Goal: Information Seeking & Learning: Learn about a topic

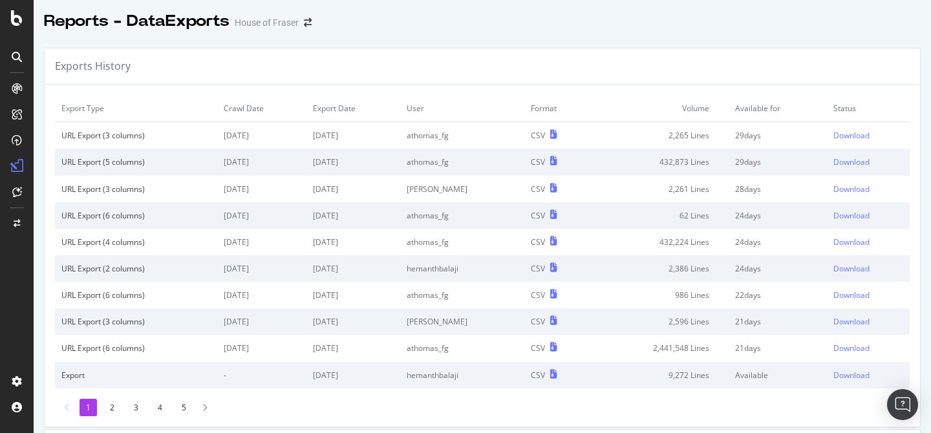
click at [16, 52] on icon at bounding box center [17, 57] width 10 height 10
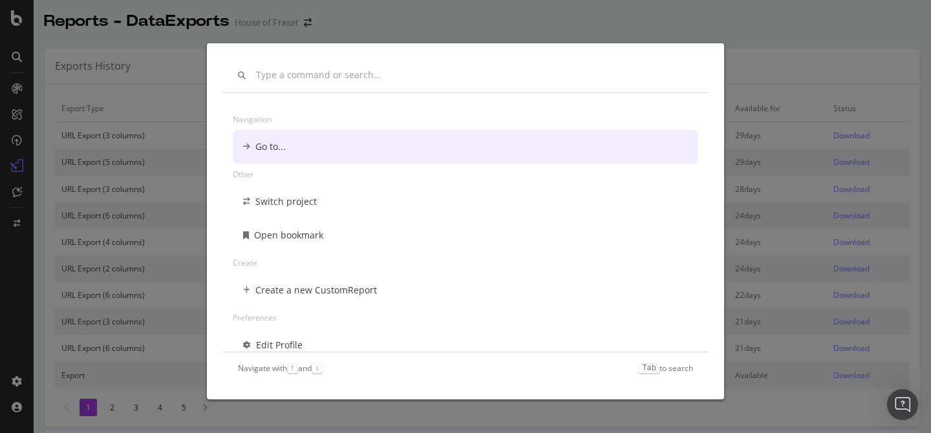
click at [661, 38] on div "Navigation Go to... Other Switch project Open bookmark Create Create a new Cust…" at bounding box center [465, 216] width 931 height 433
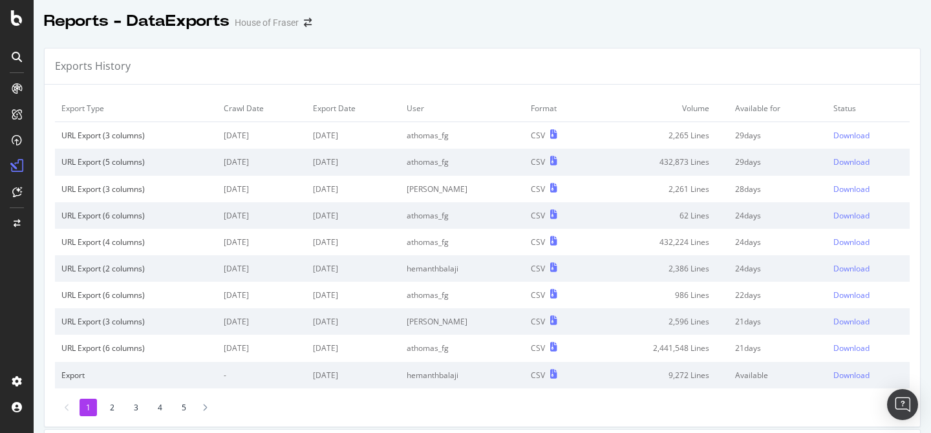
click at [15, 85] on icon at bounding box center [17, 88] width 10 height 10
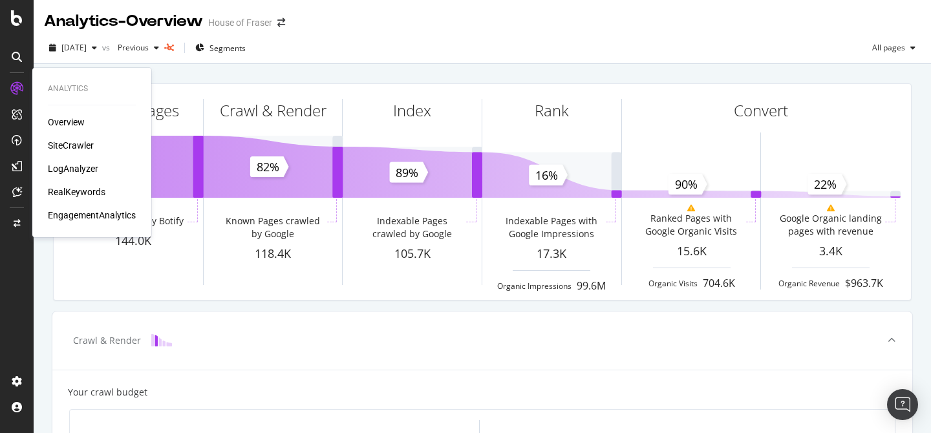
click at [77, 142] on div "SiteCrawler" at bounding box center [71, 145] width 46 height 13
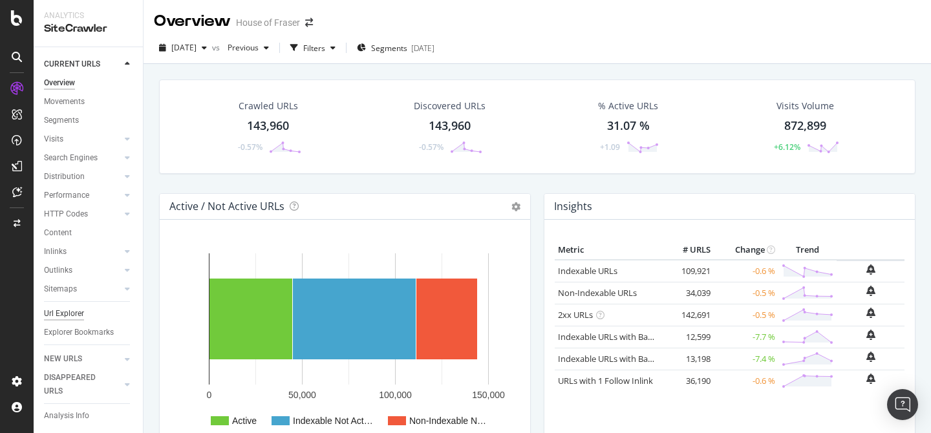
click at [53, 310] on div "Url Explorer" at bounding box center [64, 314] width 40 height 14
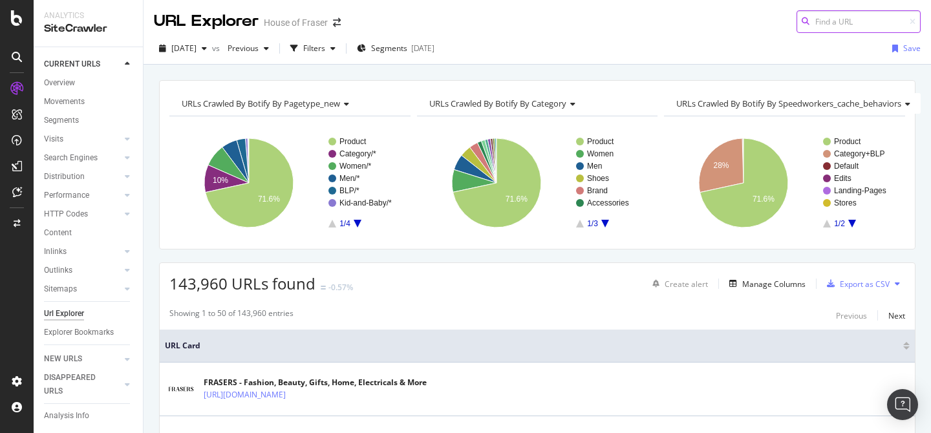
paste input "[URL][DOMAIN_NAME]"
type input "[URL][DOMAIN_NAME]"
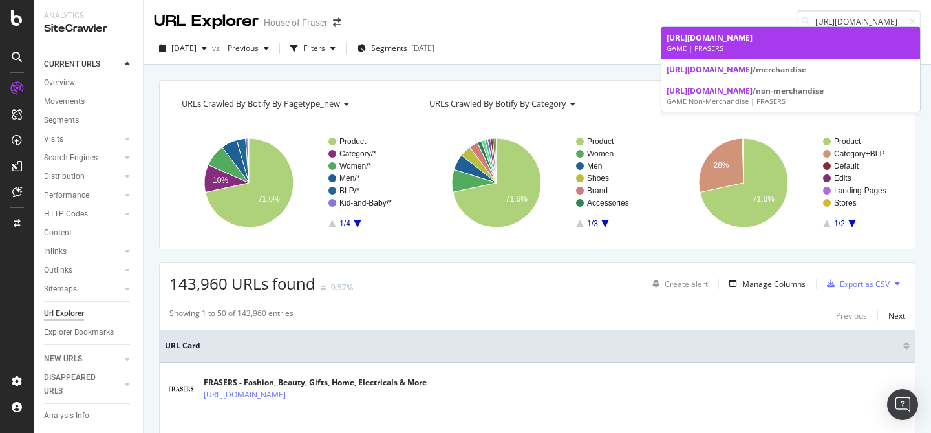
click at [834, 47] on div "GAME | FRASERS" at bounding box center [791, 48] width 248 height 10
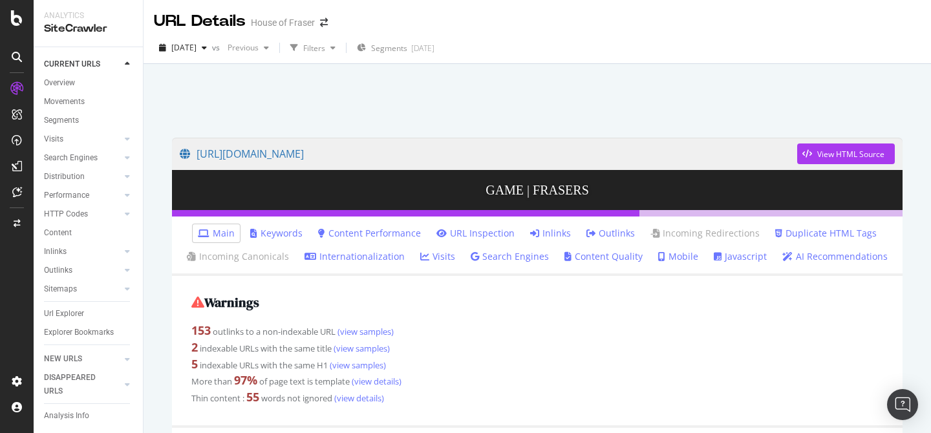
click at [562, 235] on link "Inlinks" at bounding box center [550, 233] width 41 height 13
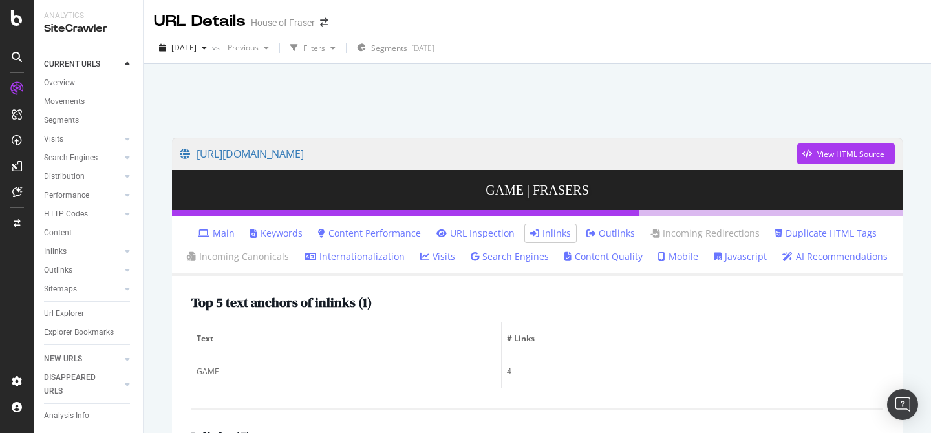
scroll to position [265, 0]
